Goal: Task Accomplishment & Management: Complete application form

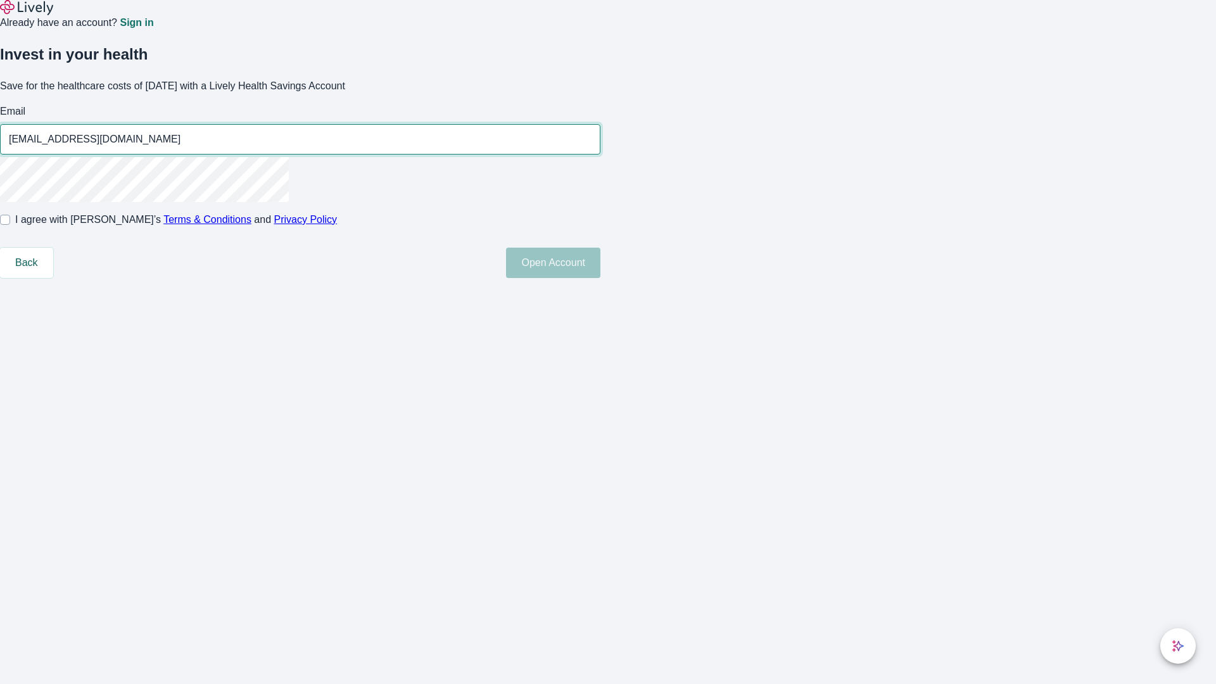
type input "[EMAIL_ADDRESS][DOMAIN_NAME]"
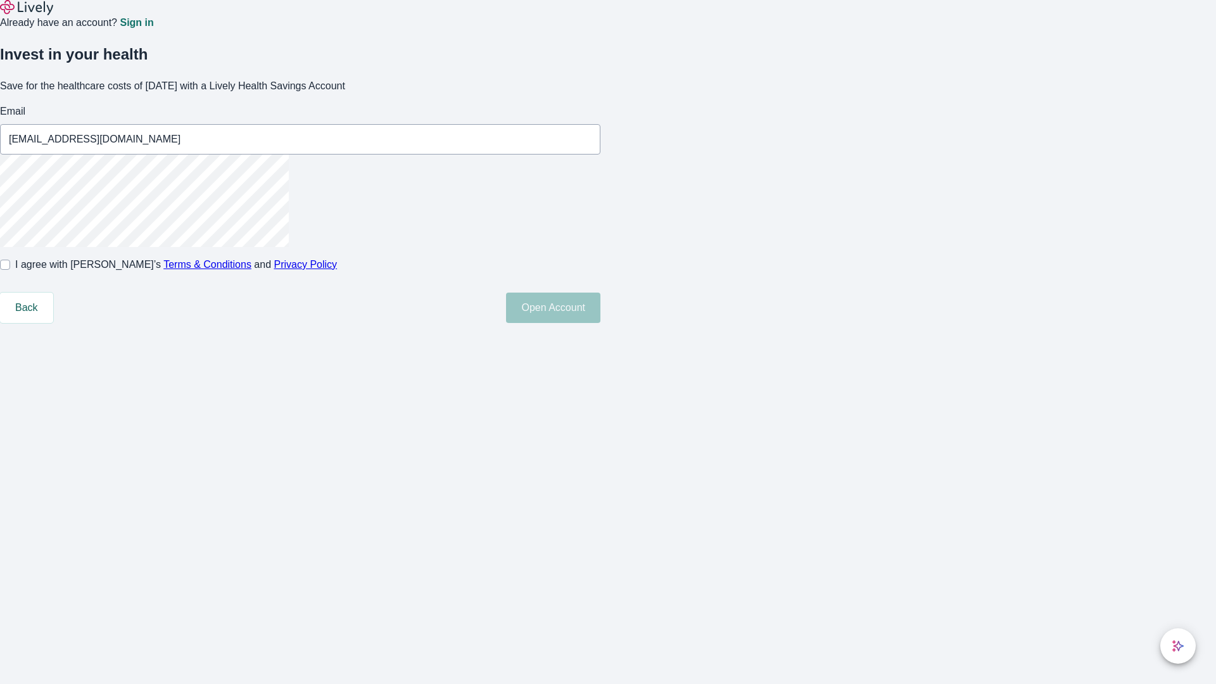
click at [10, 270] on input "I agree with Lively’s Terms & Conditions and Privacy Policy" at bounding box center [5, 265] width 10 height 10
checkbox input "true"
click at [600, 323] on button "Open Account" at bounding box center [553, 308] width 94 height 30
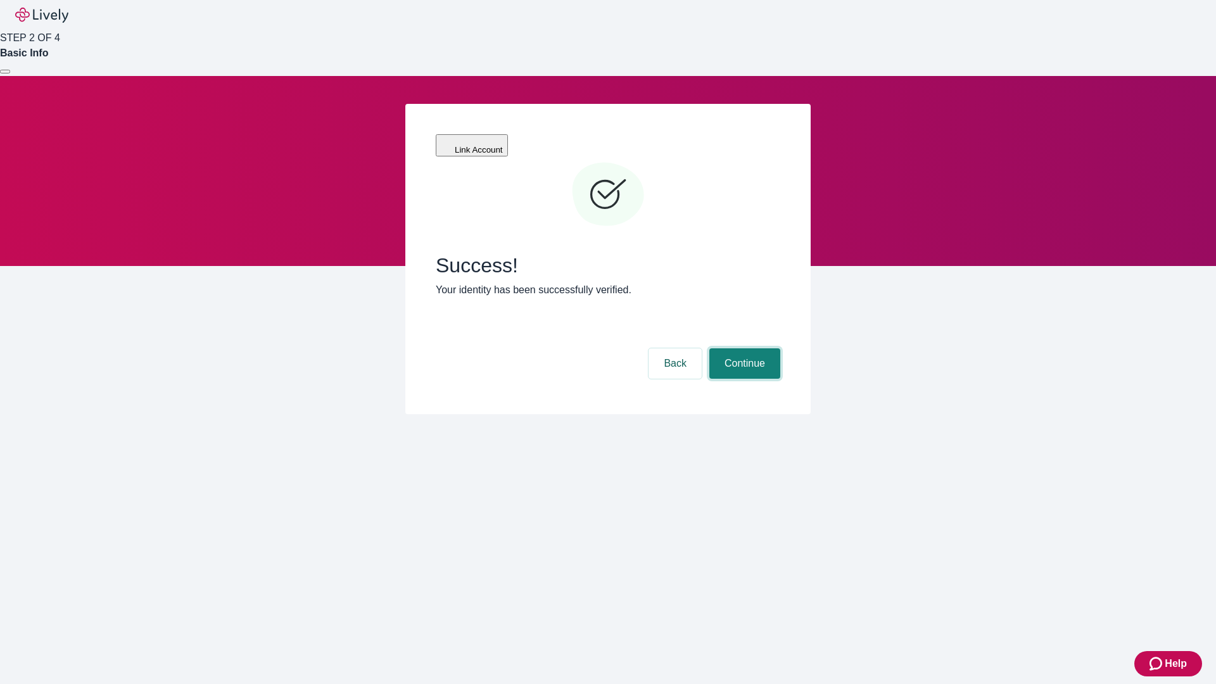
click at [743, 348] on button "Continue" at bounding box center [744, 363] width 71 height 30
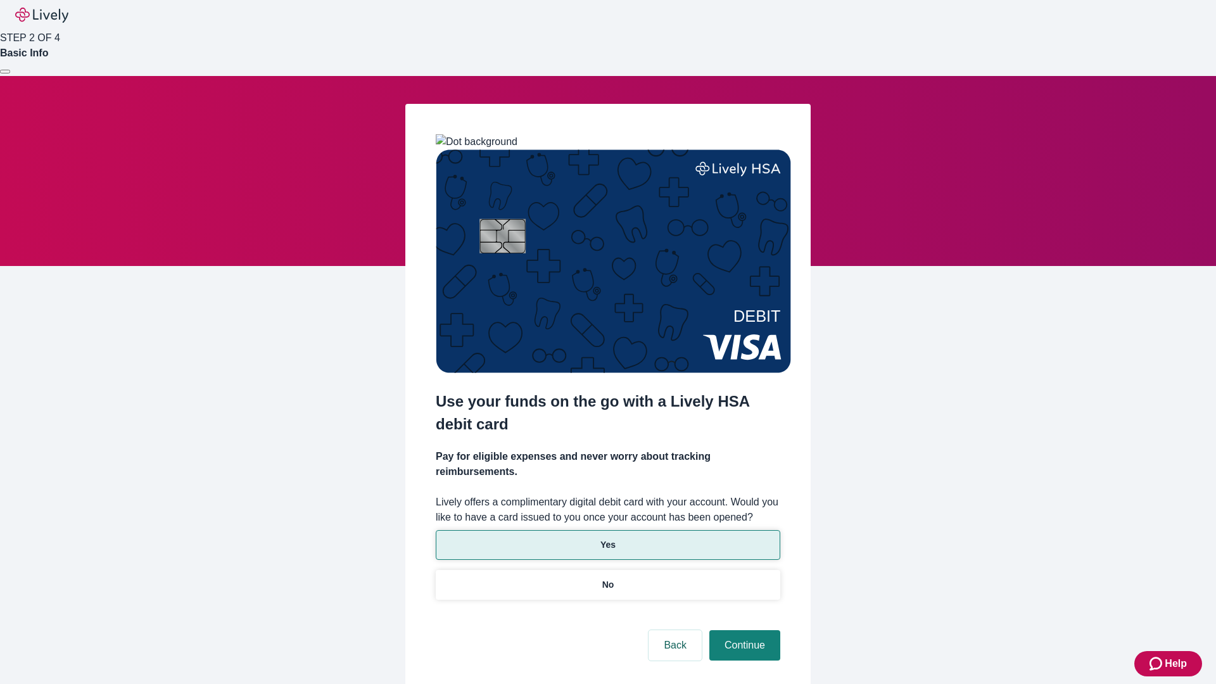
click at [607, 538] on p "Yes" at bounding box center [607, 544] width 15 height 13
click at [743, 630] on button "Continue" at bounding box center [744, 645] width 71 height 30
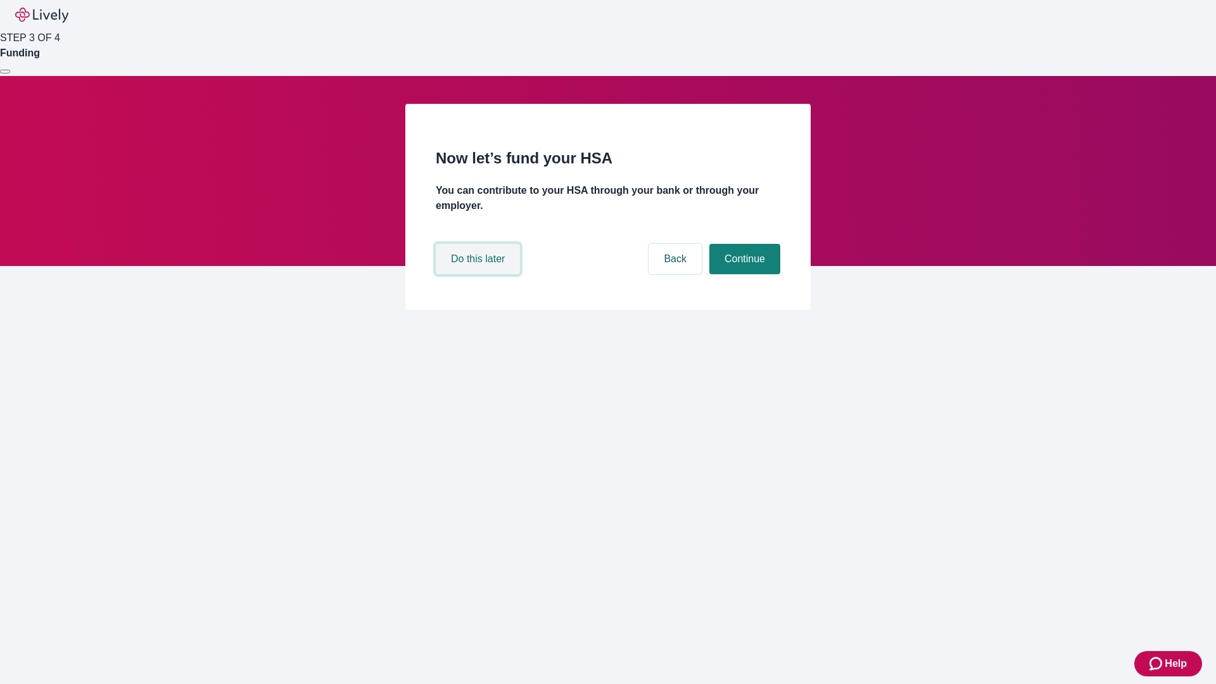
click at [479, 274] on button "Do this later" at bounding box center [478, 259] width 84 height 30
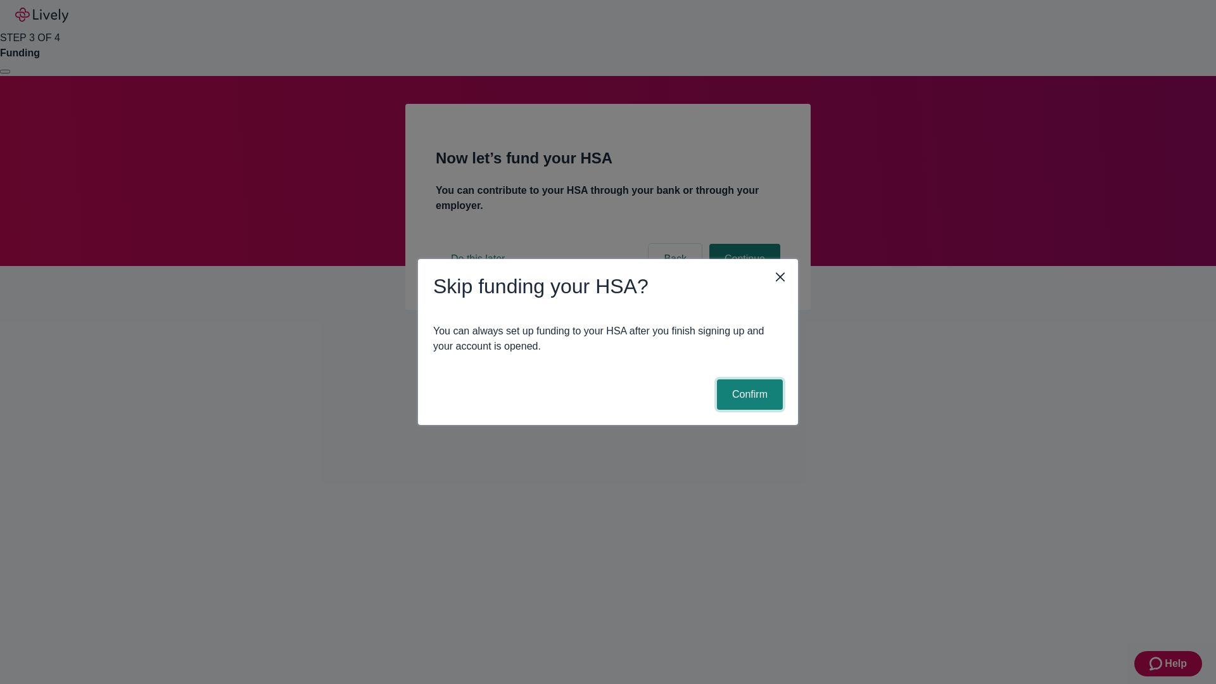
click at [748, 395] on button "Confirm" at bounding box center [750, 394] width 66 height 30
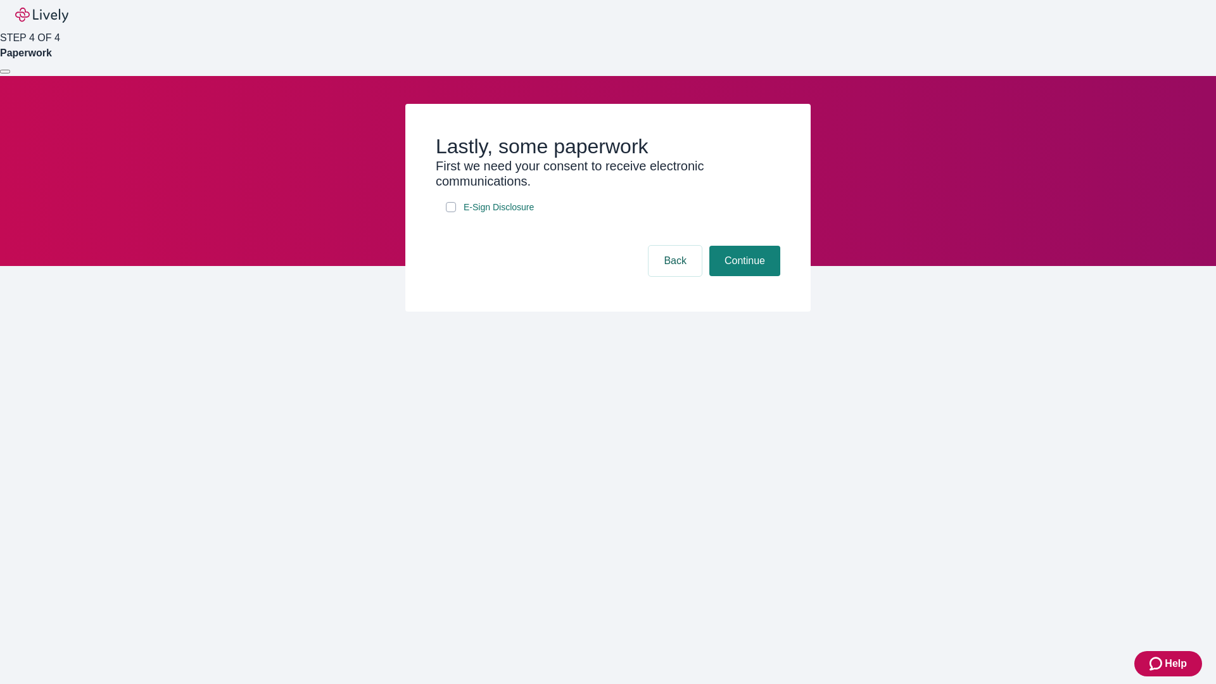
click at [451, 212] on input "E-Sign Disclosure" at bounding box center [451, 207] width 10 height 10
checkbox input "true"
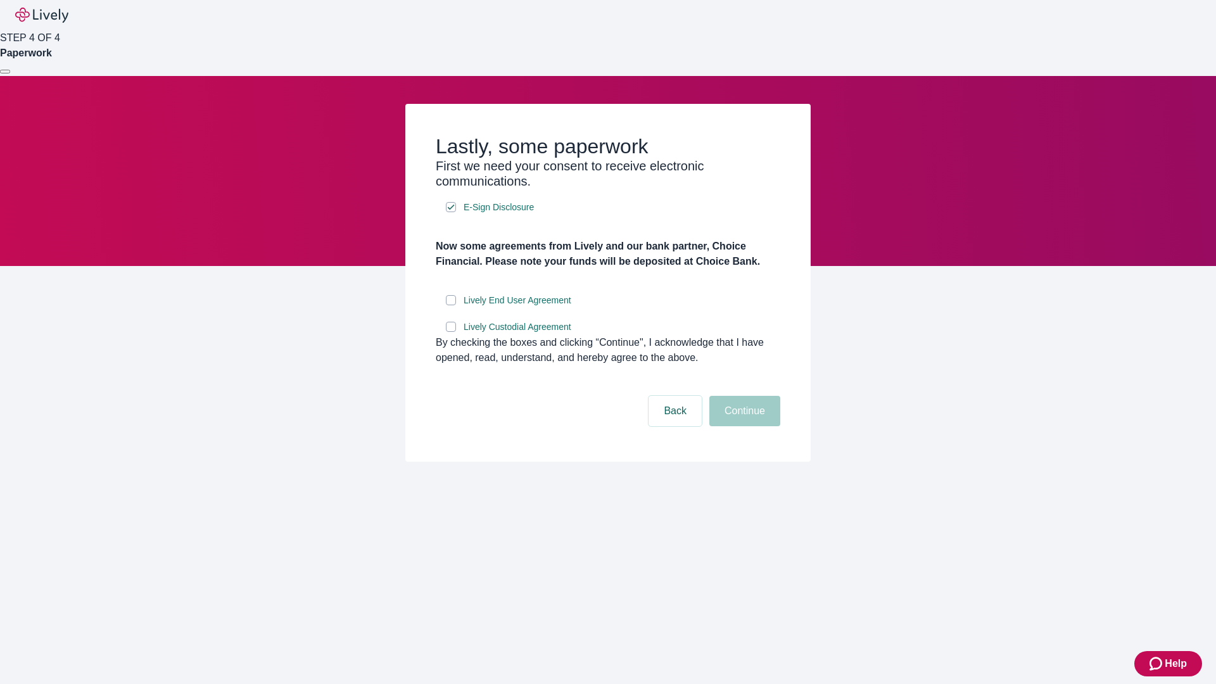
click at [451, 305] on input "Lively End User Agreement" at bounding box center [451, 300] width 10 height 10
checkbox input "true"
click at [451, 332] on input "Lively Custodial Agreement" at bounding box center [451, 327] width 10 height 10
checkbox input "true"
click at [743, 426] on button "Continue" at bounding box center [744, 411] width 71 height 30
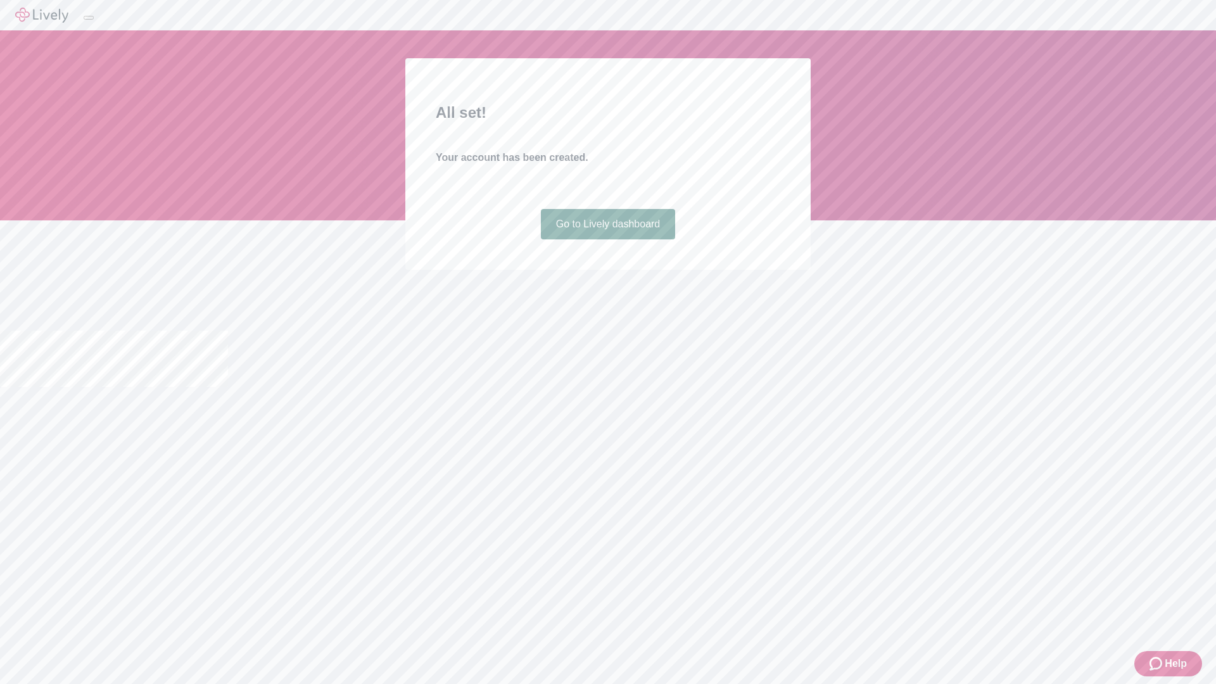
click at [607, 239] on link "Go to Lively dashboard" at bounding box center [608, 224] width 135 height 30
